Goal: Information Seeking & Learning: Learn about a topic

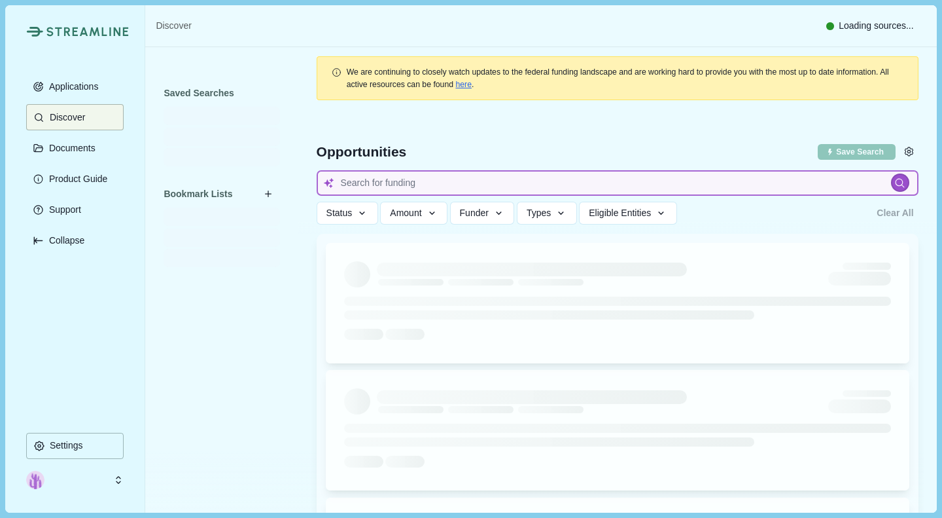
click at [416, 184] on input at bounding box center [618, 183] width 602 height 26
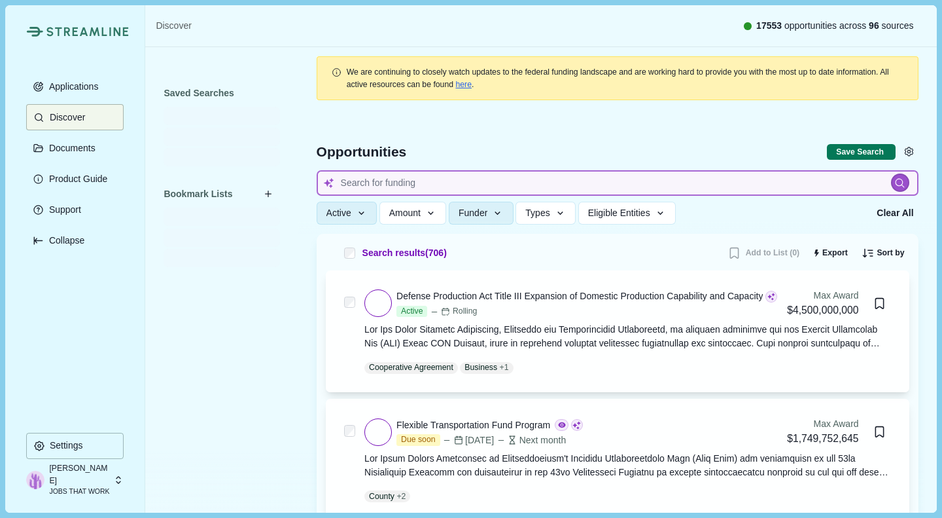
click at [413, 183] on input at bounding box center [618, 183] width 602 height 26
type input "j"
type input "jobs"
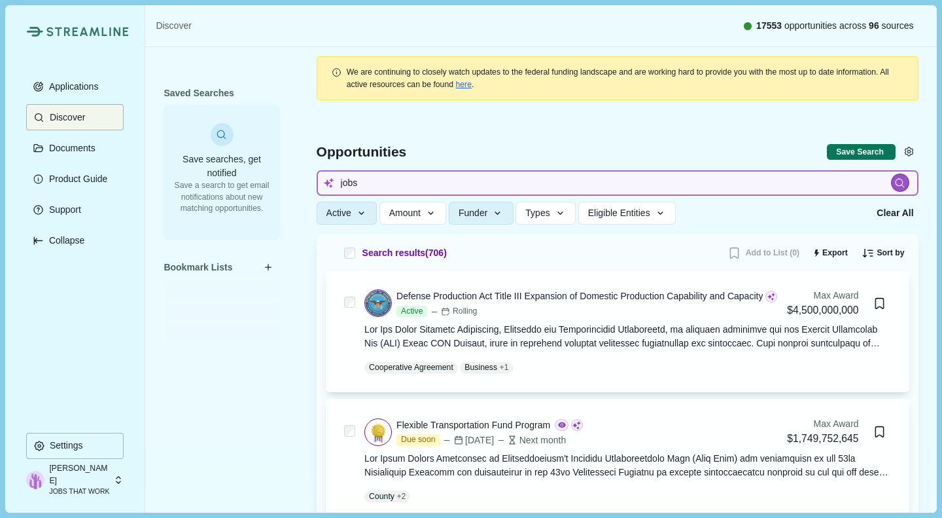
type input "jobs"
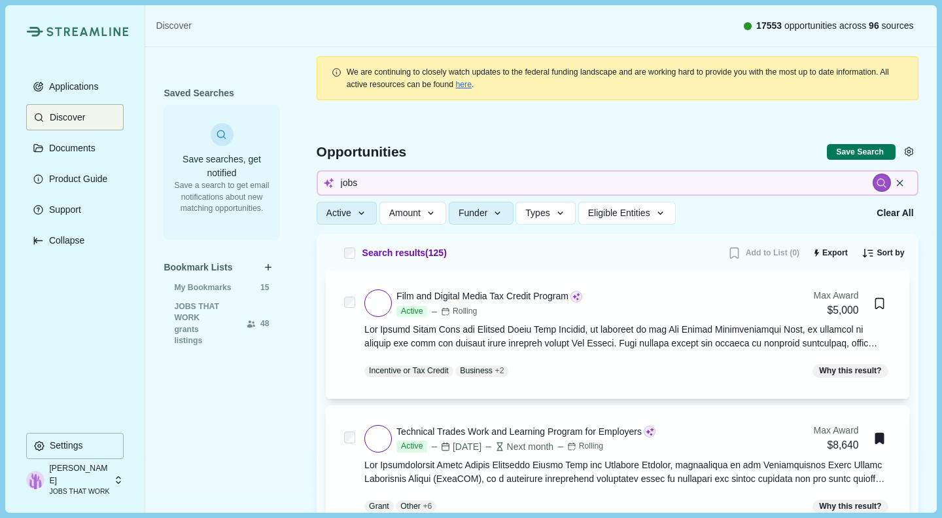
click at [492, 217] on icon "button" at bounding box center [498, 213] width 12 height 12
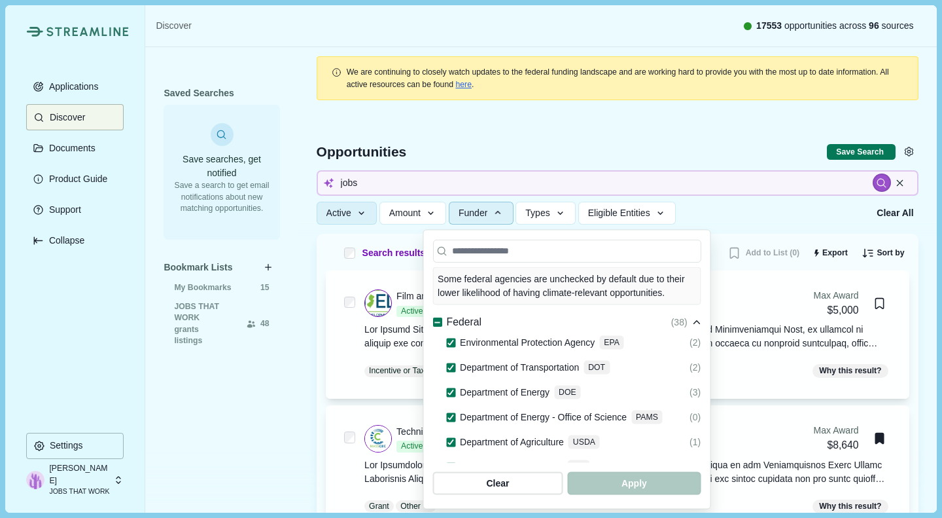
click at [433, 314] on div "Federal" at bounding box center [457, 322] width 48 height 16
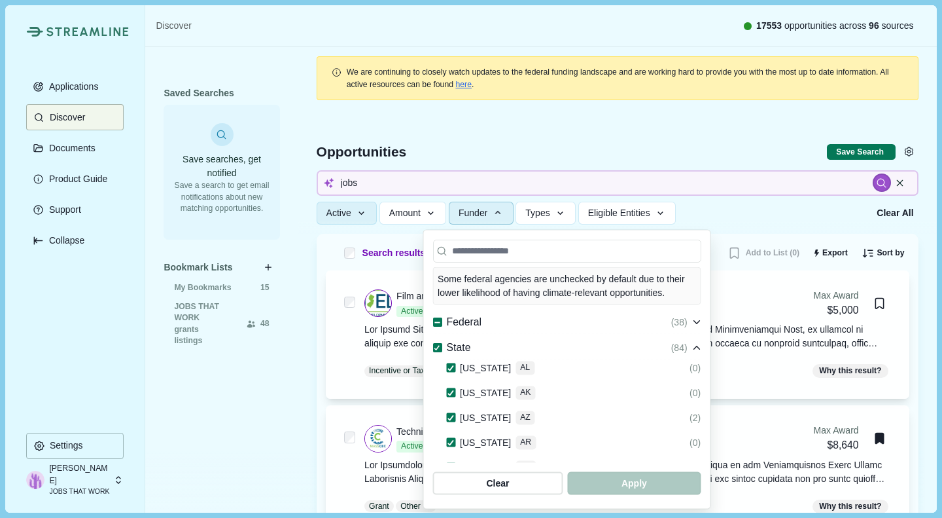
click at [435, 322] on line at bounding box center [437, 322] width 5 height 0
click at [433, 314] on div "Federal" at bounding box center [457, 322] width 48 height 16
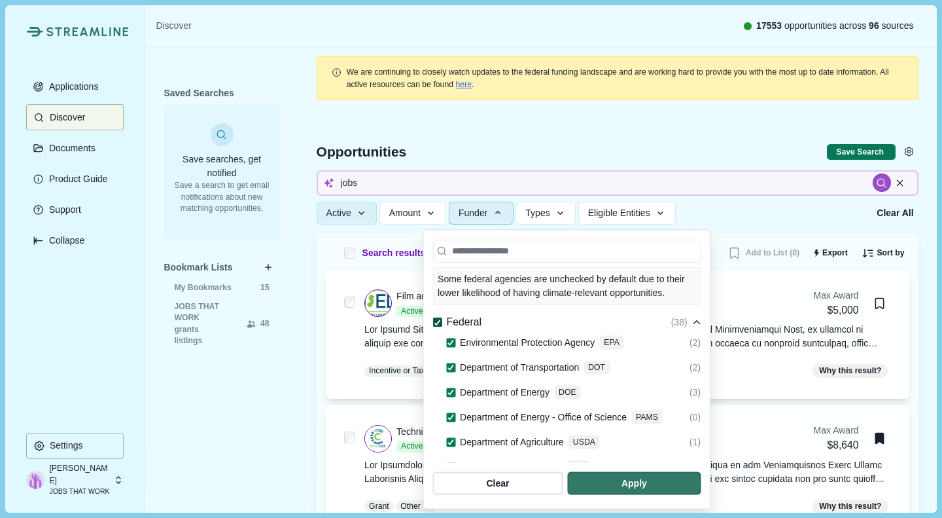
click at [435, 319] on polyline at bounding box center [437, 321] width 5 height 5
click at [701, 484] on span "button" at bounding box center [634, 483] width 133 height 23
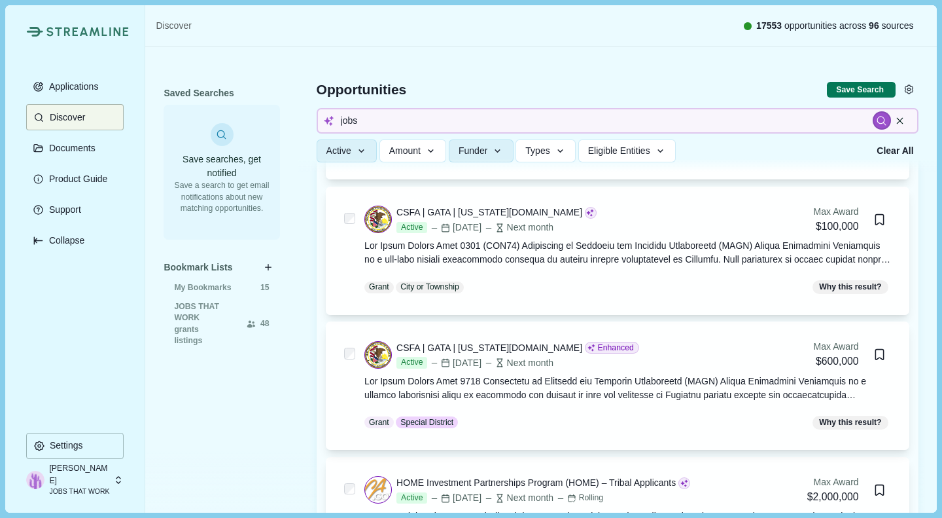
scroll to position [6272, 0]
